Goal: Find specific page/section: Find specific page/section

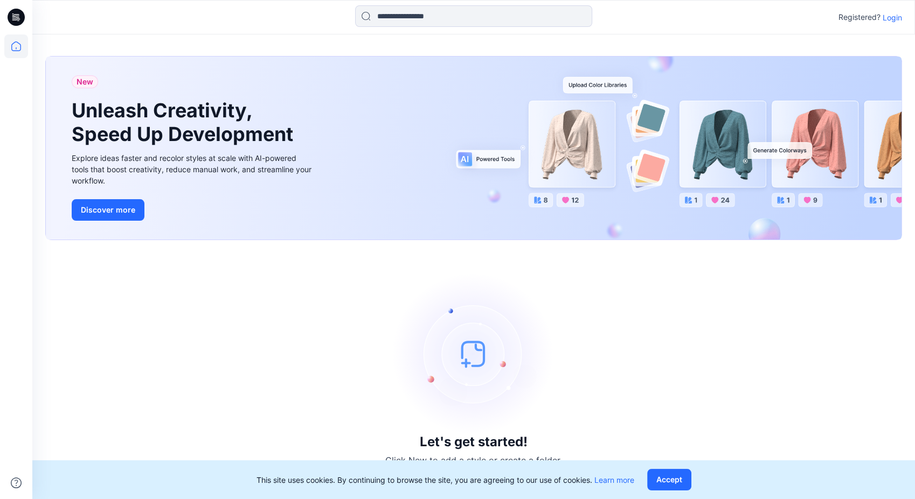
click at [895, 15] on p "Login" at bounding box center [891, 17] width 19 height 11
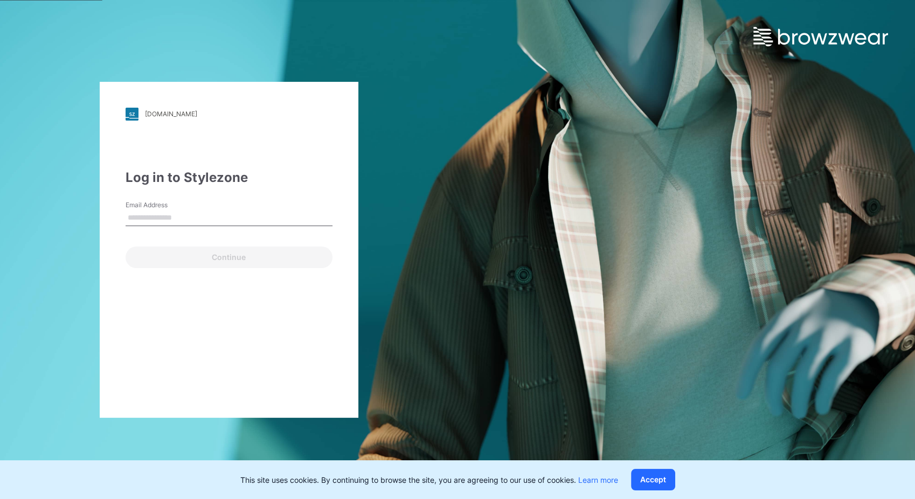
click at [166, 216] on input "Email Address" at bounding box center [229, 218] width 207 height 16
type input "**********"
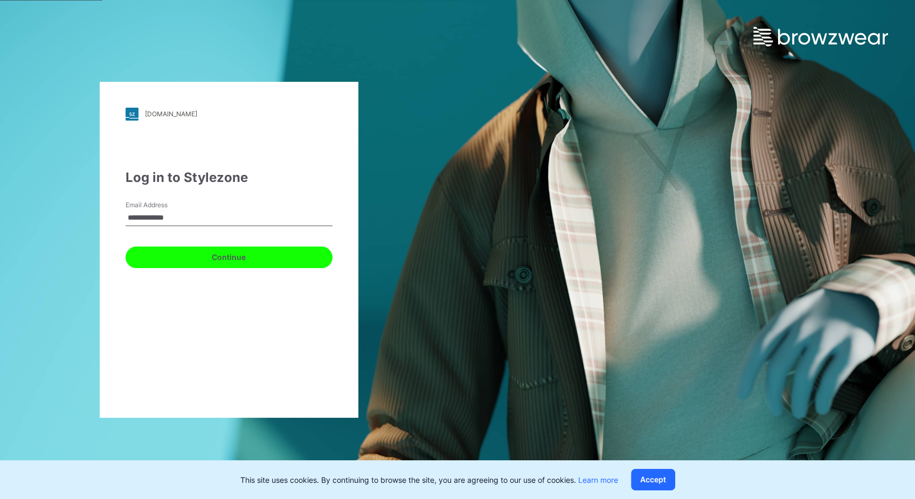
click at [250, 257] on button "Continue" at bounding box center [229, 258] width 207 height 22
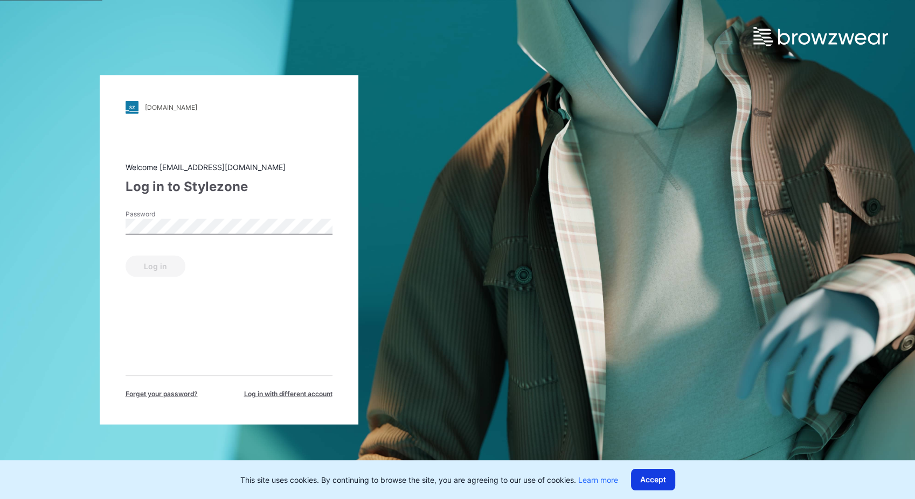
click at [659, 474] on button "Accept" at bounding box center [653, 480] width 44 height 22
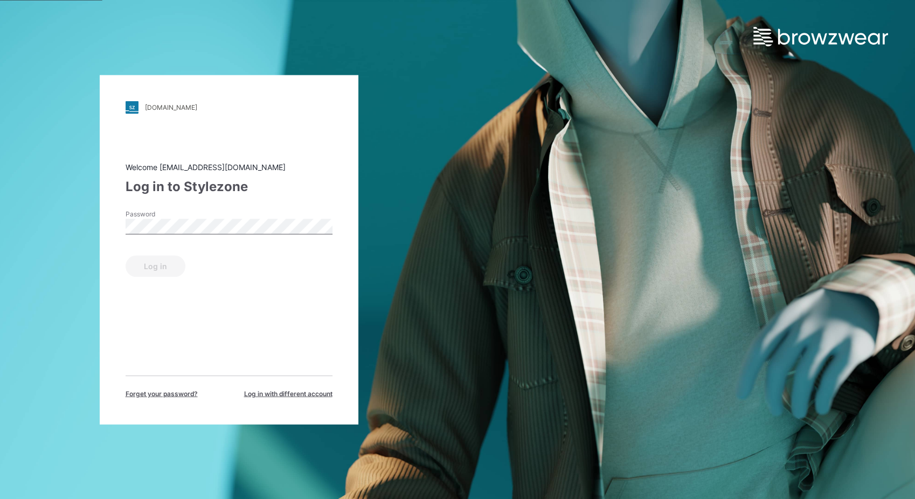
click at [185, 213] on label "Password" at bounding box center [163, 214] width 75 height 10
click at [171, 270] on button "Log in" at bounding box center [156, 266] width 60 height 22
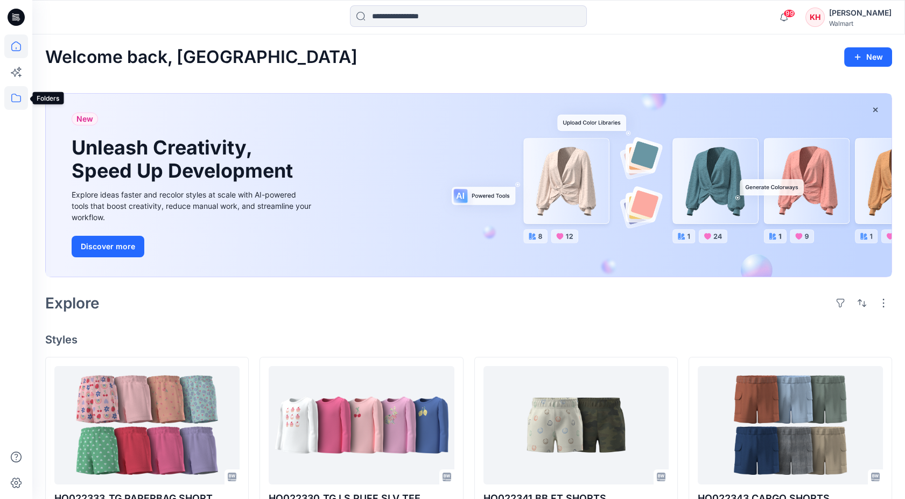
click at [20, 101] on icon at bounding box center [16, 98] width 24 height 24
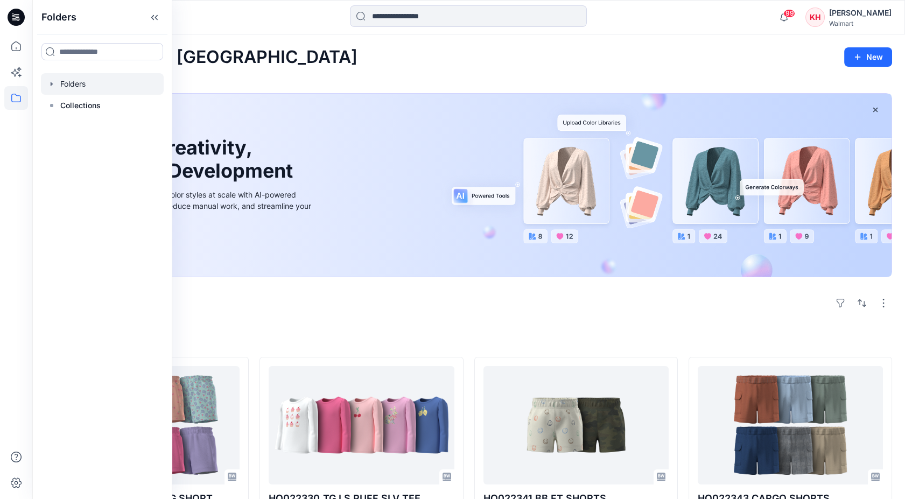
click at [53, 92] on div at bounding box center [102, 84] width 123 height 22
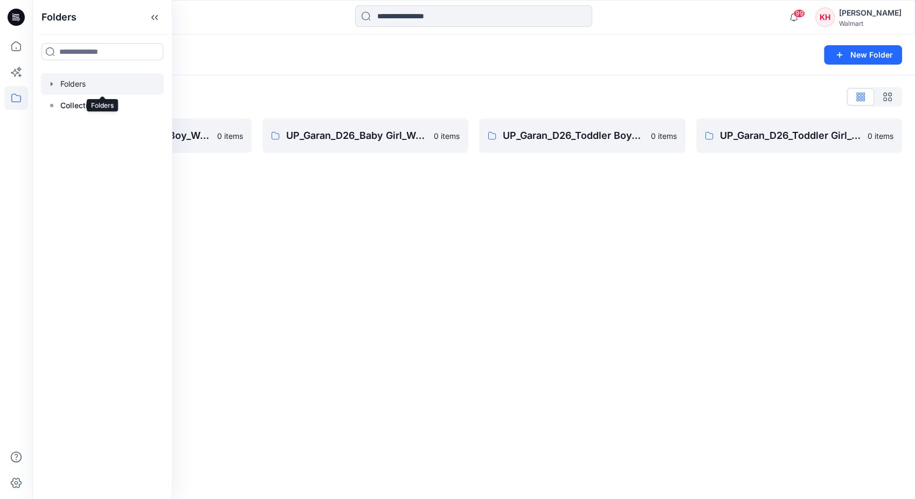
click at [78, 83] on div at bounding box center [102, 84] width 123 height 22
click at [54, 83] on icon "button" at bounding box center [51, 84] width 9 height 9
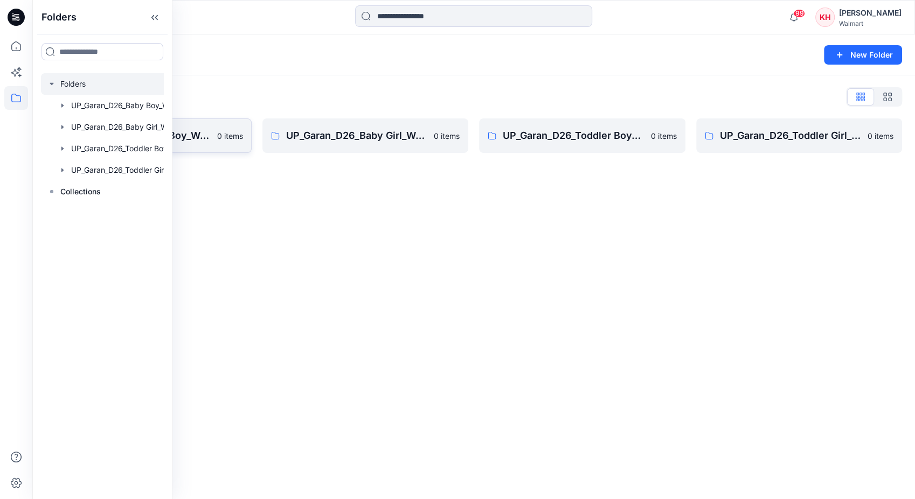
click at [193, 132] on p "UP_Garan_D26_Baby Boy_Wonder Nation" at bounding box center [140, 135] width 142 height 15
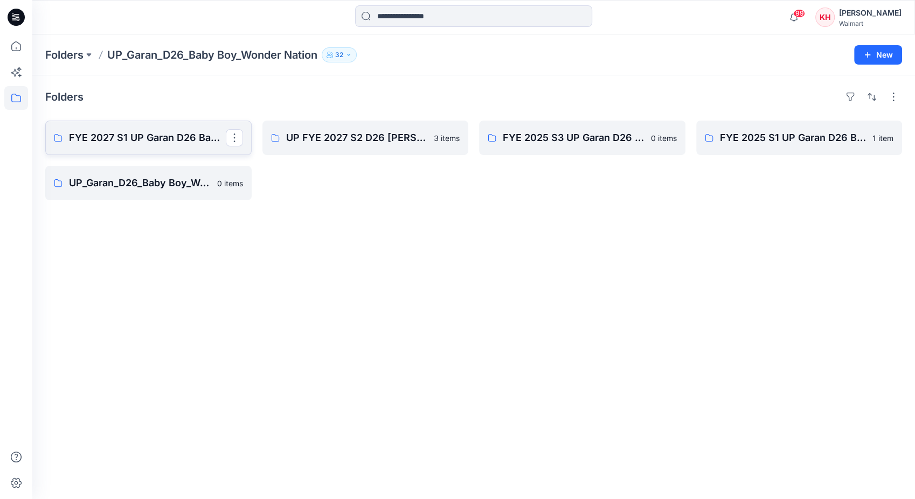
click at [176, 146] on link "FYE 2027 S1 UP Garan D26 Baby Boy" at bounding box center [148, 138] width 206 height 34
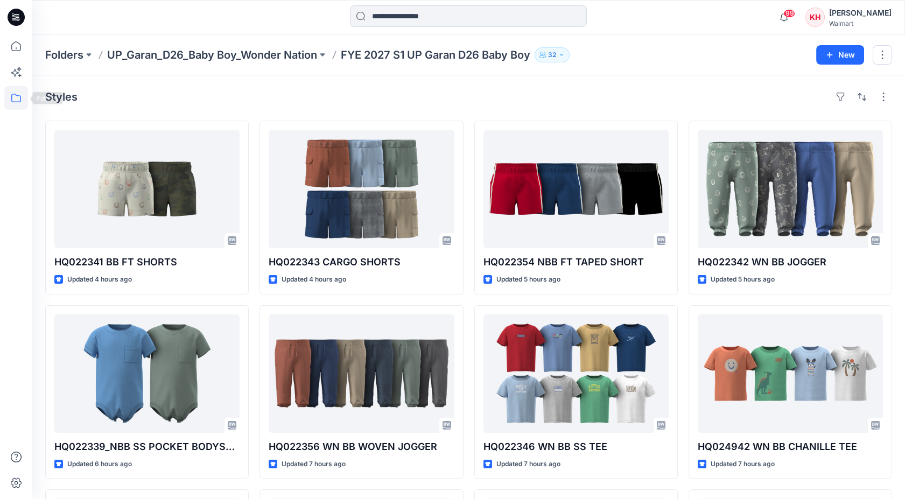
click at [17, 100] on icon at bounding box center [16, 98] width 24 height 24
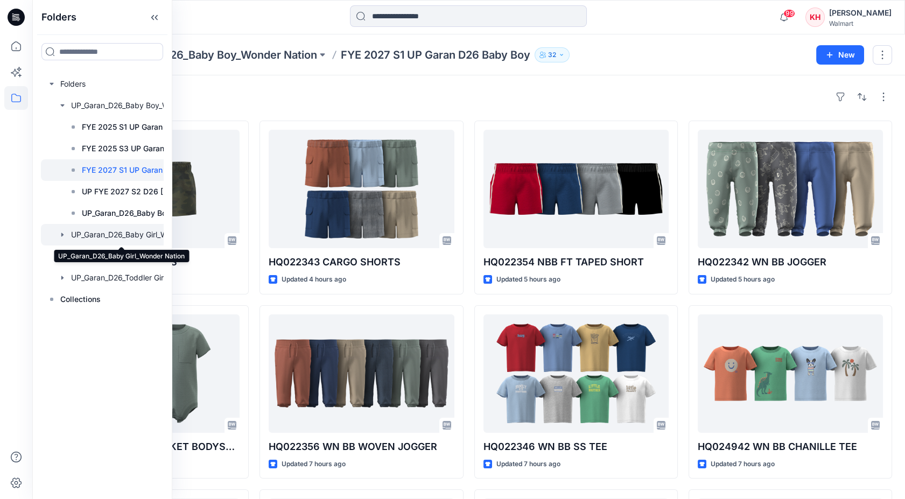
click at [126, 228] on div at bounding box center [122, 235] width 162 height 22
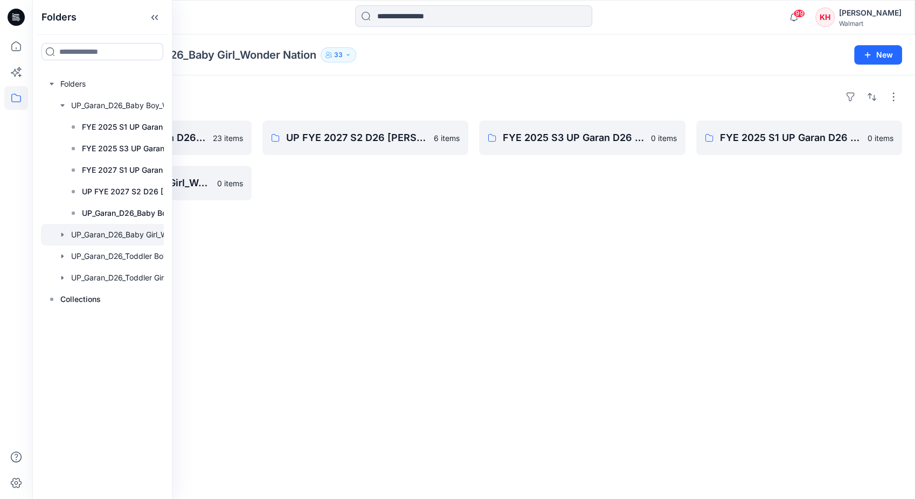
click at [168, 133] on div "Folders Folders UP_Garan_D26_Baby Boy_Wonder Nation FYE 2025 S1 UP Garan D26 Ba…" at bounding box center [102, 249] width 140 height 499
click at [193, 133] on p "FYE 2027 S1 UP Garan D26 Baby Girl" at bounding box center [147, 137] width 157 height 15
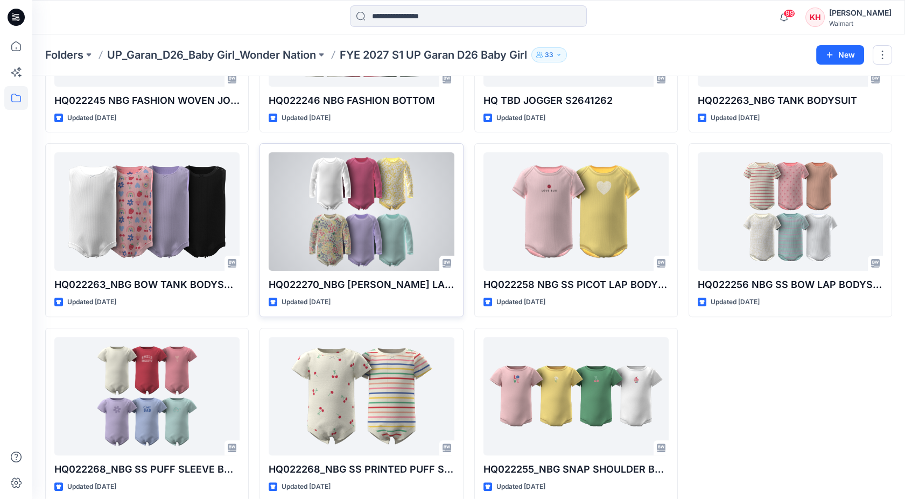
scroll to position [729, 0]
